Goal: Task Accomplishment & Management: Manage account settings

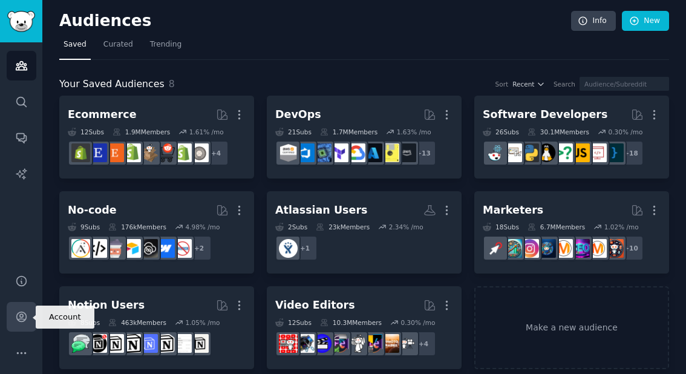
click at [22, 314] on icon "Sidebar" at bounding box center [21, 317] width 10 height 10
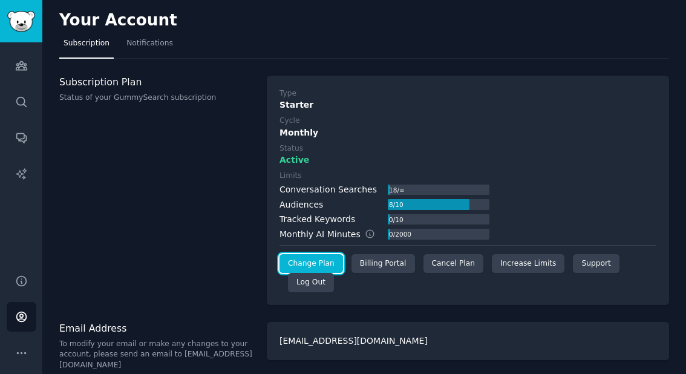
click at [321, 261] on link "Change Plan" at bounding box center [312, 263] width 64 height 19
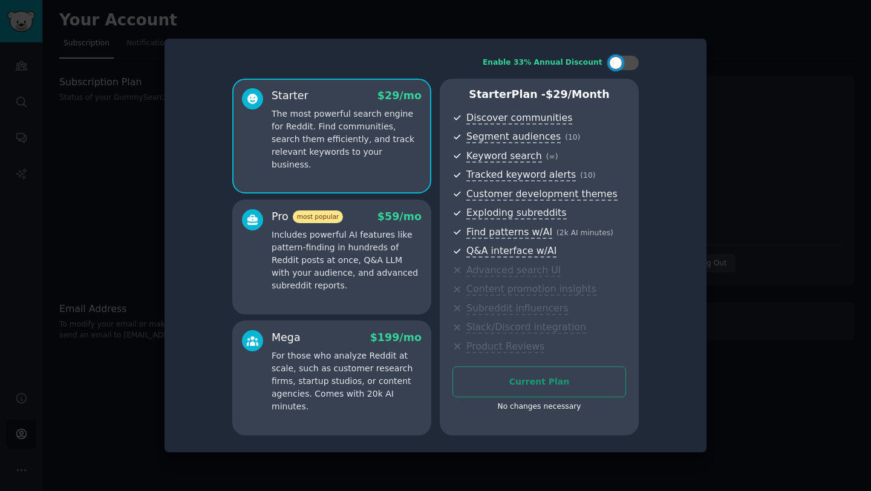
click at [534, 373] on div "Current Plan No changes necessary" at bounding box center [540, 393] width 174 height 52
click at [149, 157] on div at bounding box center [435, 245] width 871 height 491
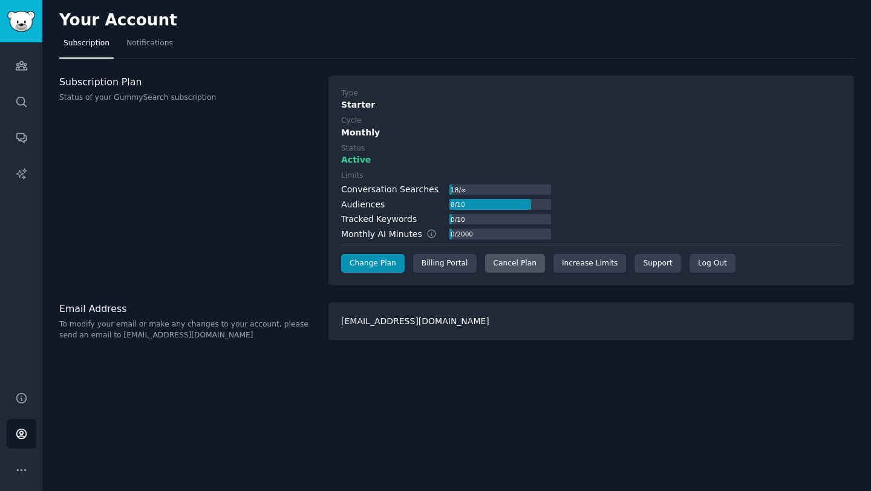
click at [515, 261] on div "Cancel Plan" at bounding box center [515, 263] width 60 height 19
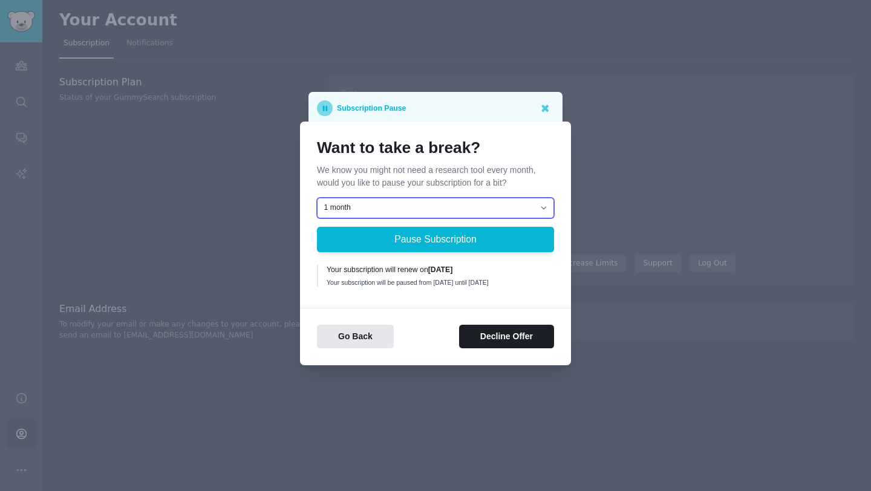
click at [495, 206] on select "1 month 2 months 3 months Choose a custom date to resume" at bounding box center [435, 208] width 237 height 21
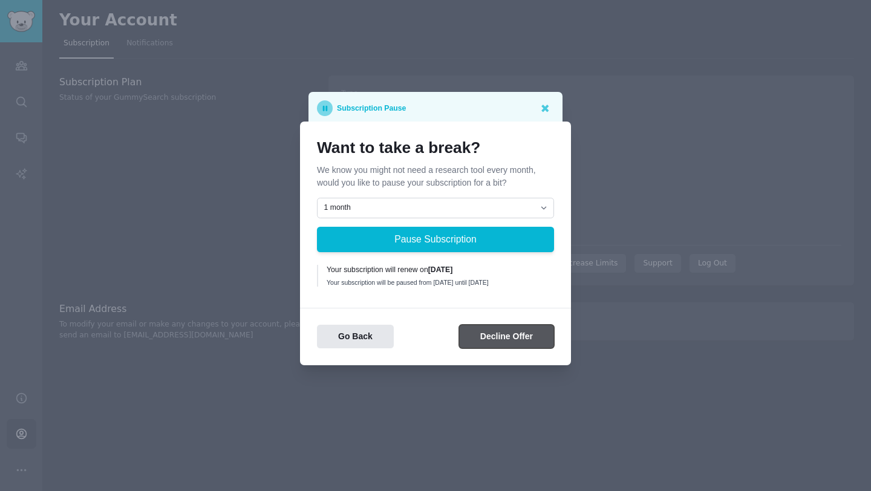
click at [491, 333] on button "Decline Offer" at bounding box center [506, 337] width 95 height 24
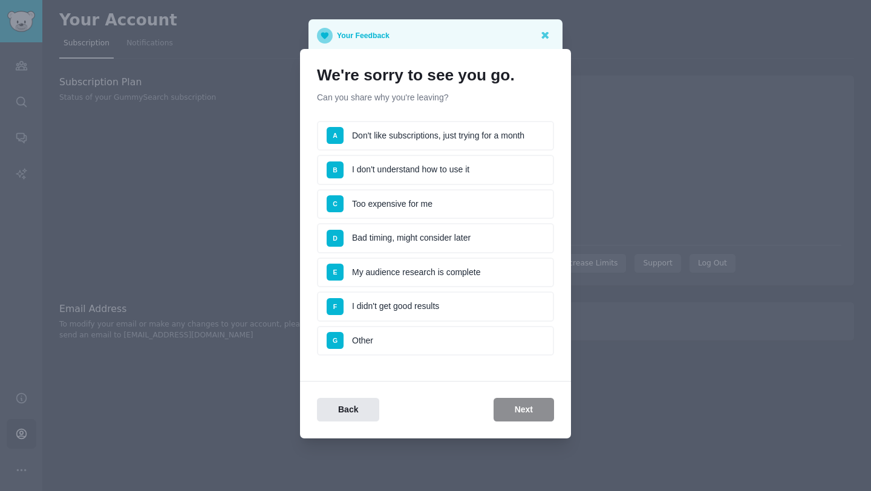
click at [384, 187] on ul "A Don't like subscriptions, just trying for a month B I don't understand how to…" at bounding box center [435, 238] width 237 height 235
click at [398, 200] on li "C Too expensive for me" at bounding box center [435, 204] width 237 height 30
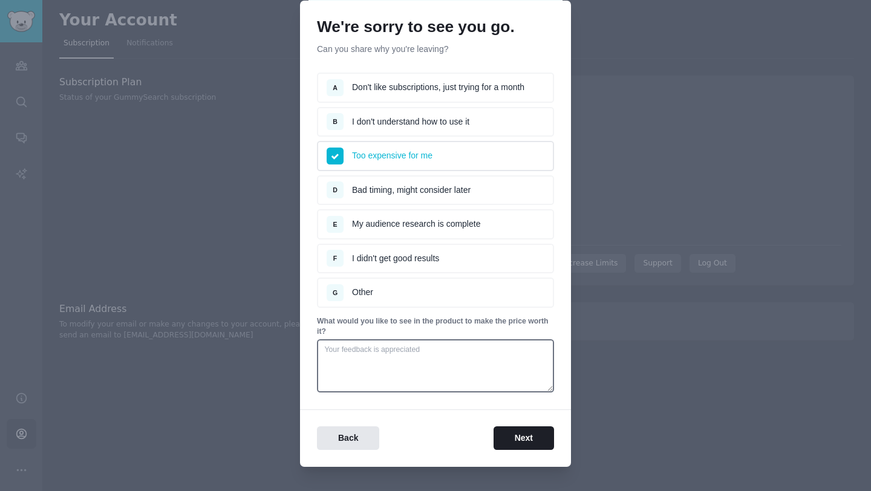
scroll to position [55, 0]
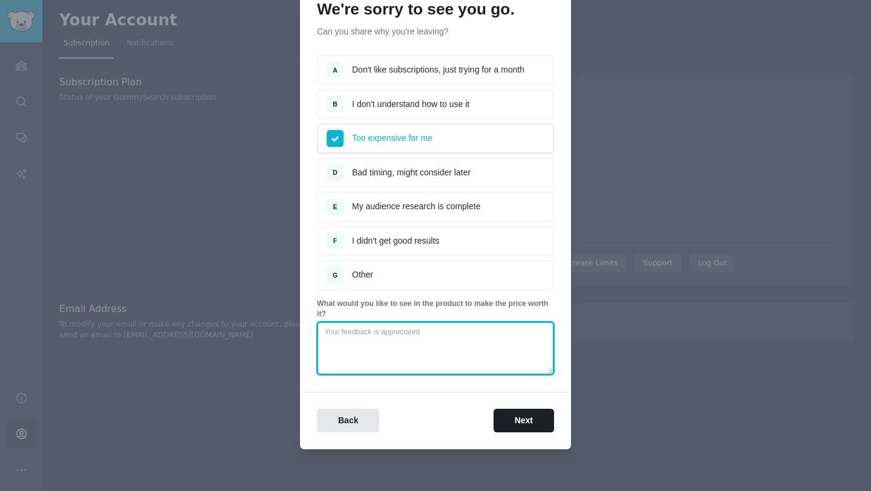
click at [473, 353] on textarea at bounding box center [435, 348] width 237 height 53
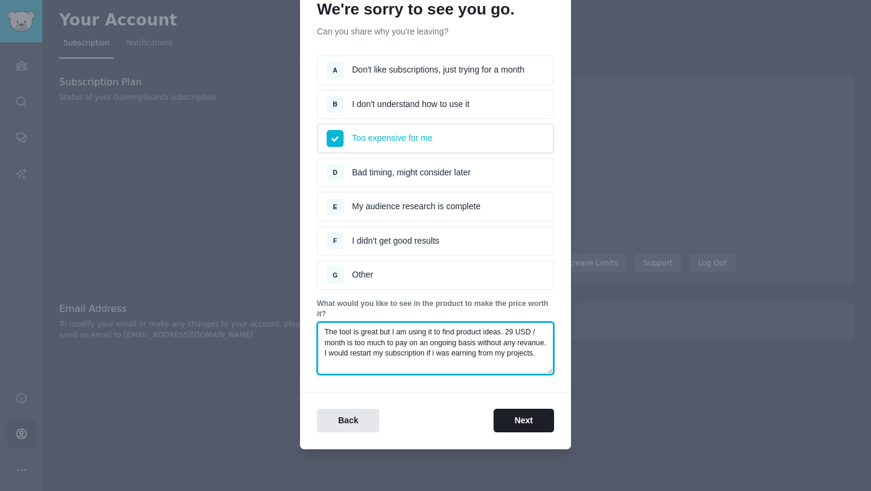
type textarea "The tool is great but I am using it to find product ideas. 29 USD / month is to…"
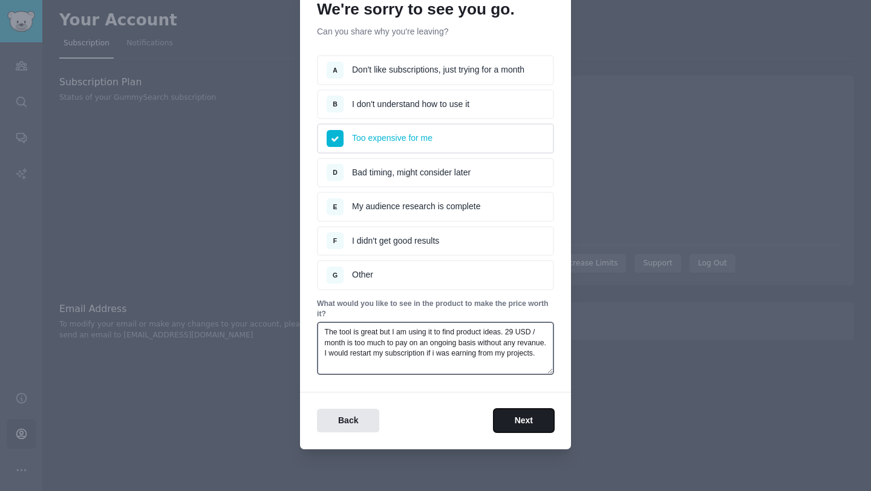
click at [494, 373] on button "Next" at bounding box center [524, 421] width 61 height 24
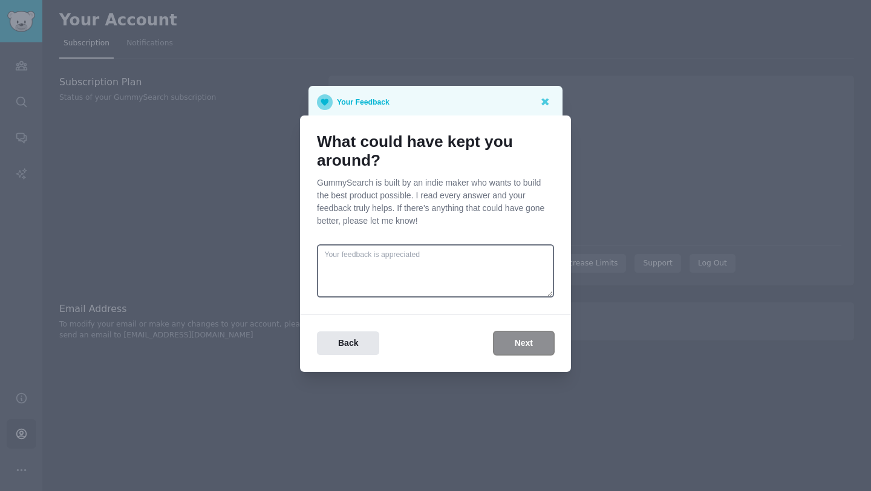
scroll to position [0, 0]
click at [500, 335] on button "Next" at bounding box center [524, 344] width 61 height 24
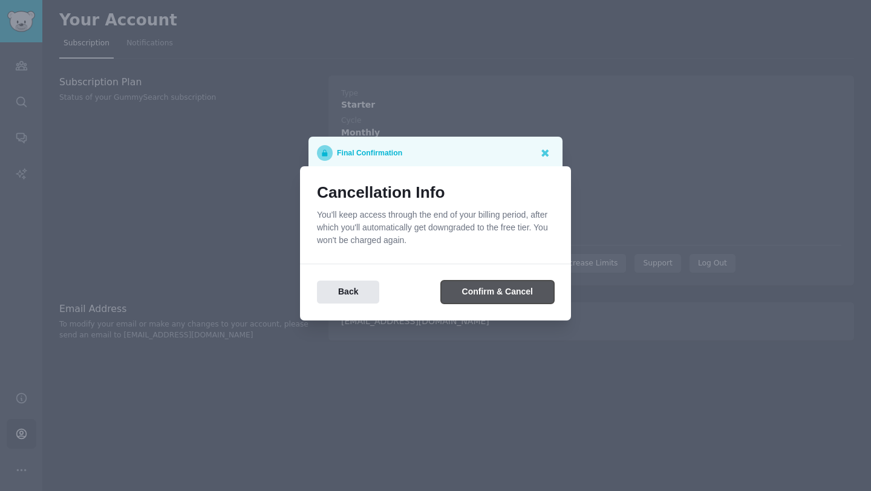
click at [519, 292] on button "Confirm & Cancel" at bounding box center [497, 293] width 113 height 24
